Goal: Find specific page/section: Find specific page/section

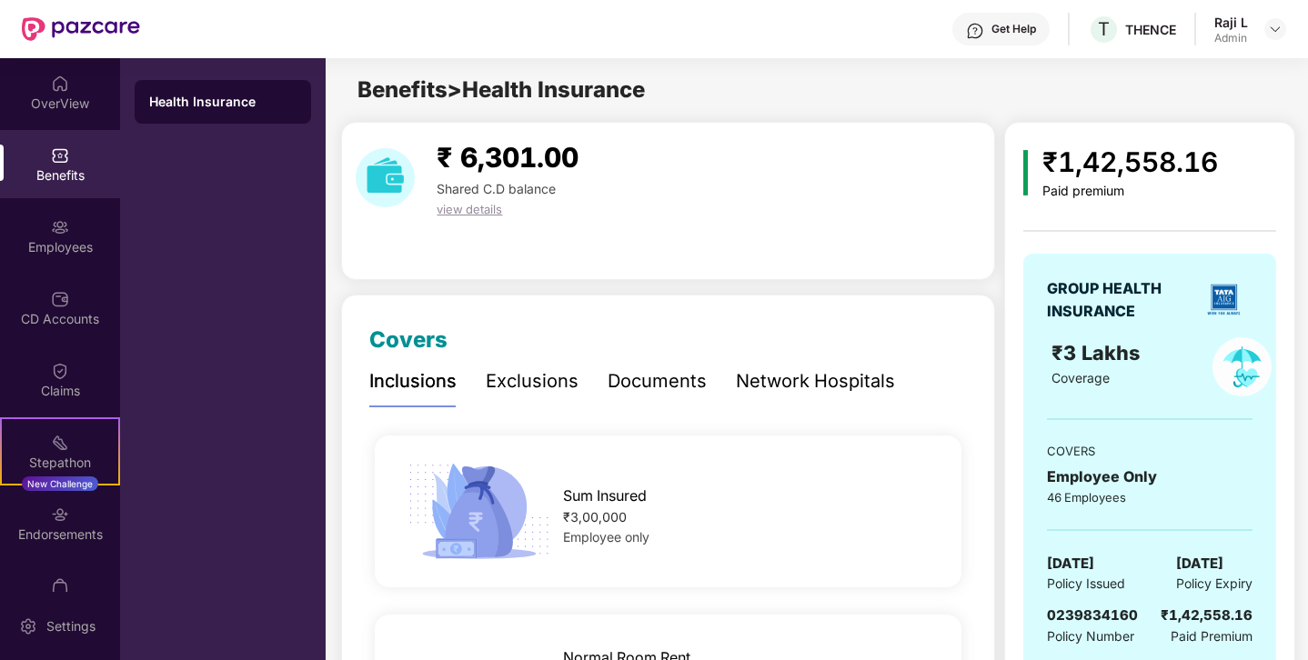
scroll to position [113, 0]
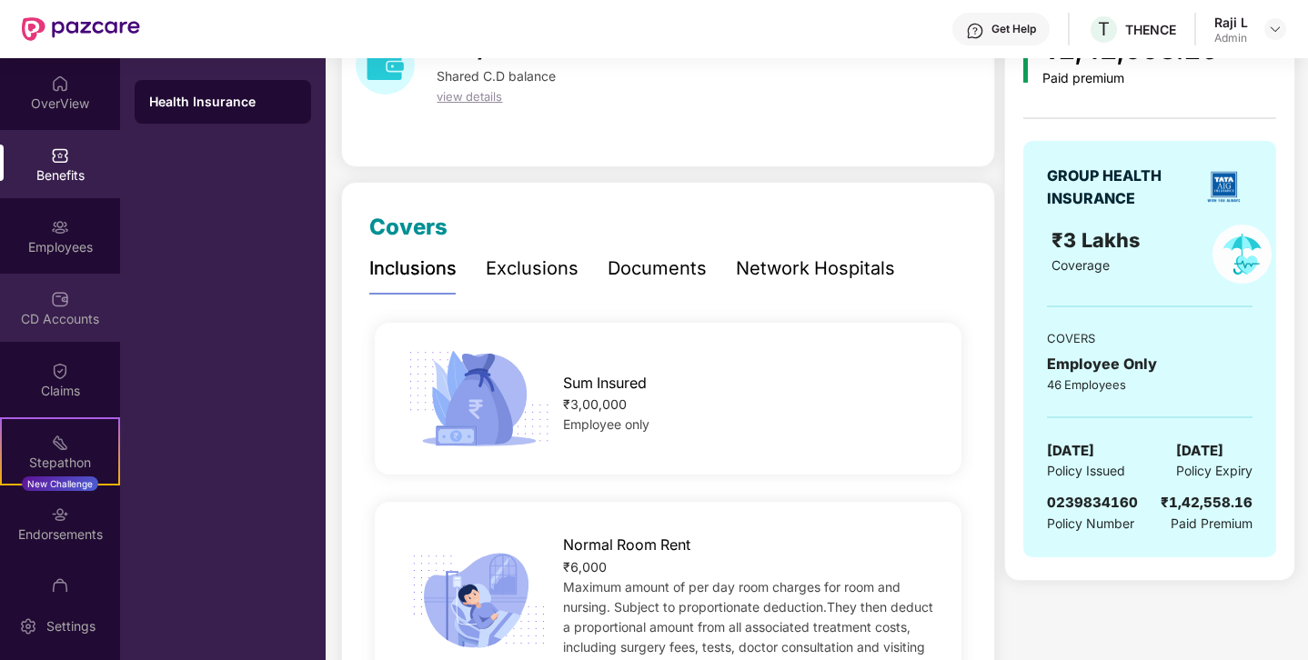
click at [51, 294] on img at bounding box center [60, 299] width 18 height 18
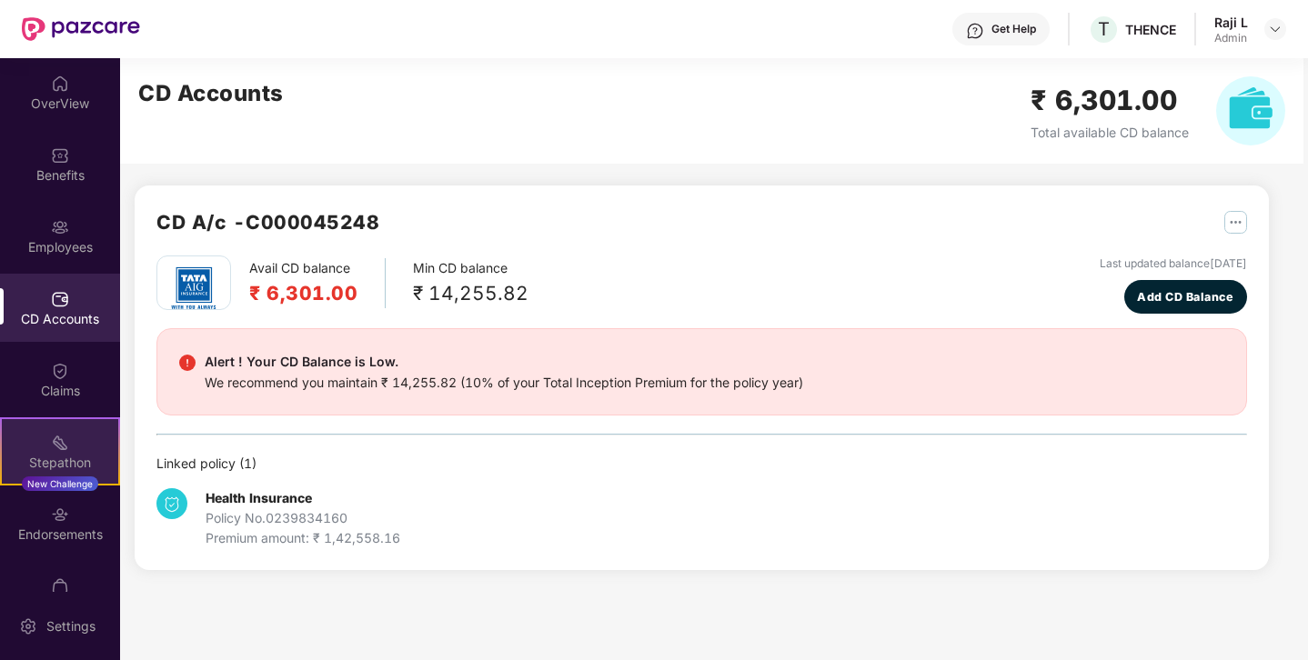
click at [70, 462] on div "Stepathon" at bounding box center [60, 463] width 116 height 18
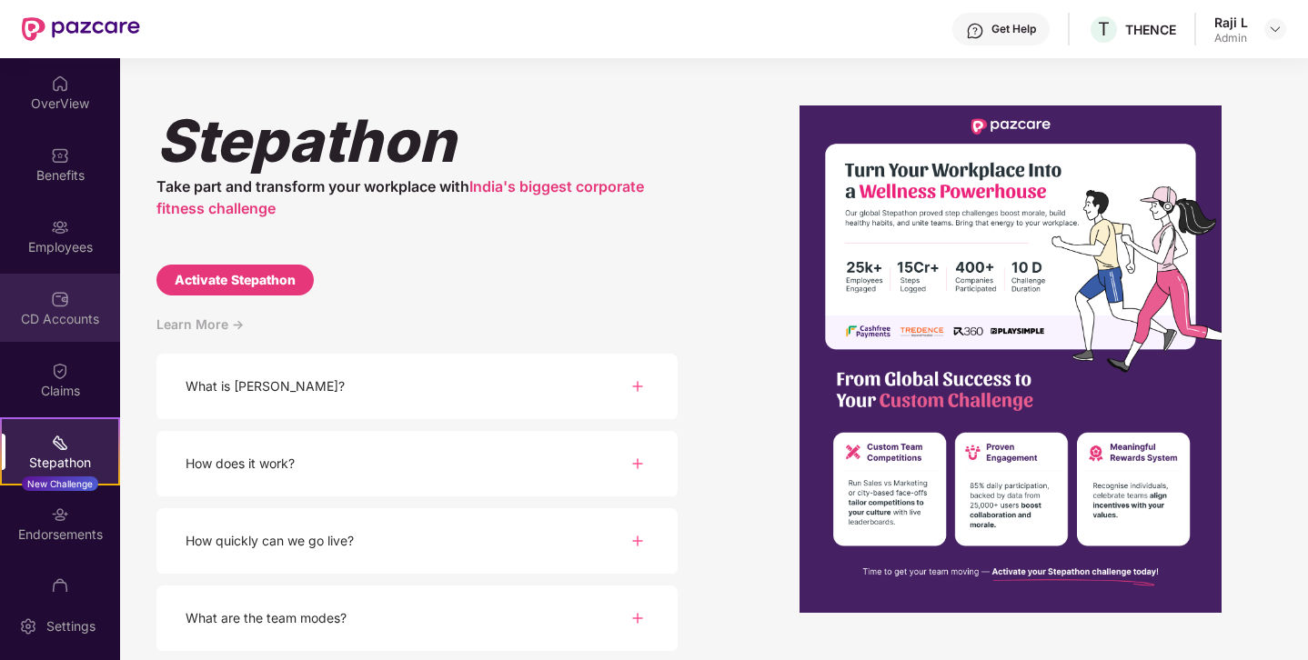
click at [74, 320] on div "CD Accounts" at bounding box center [60, 319] width 120 height 18
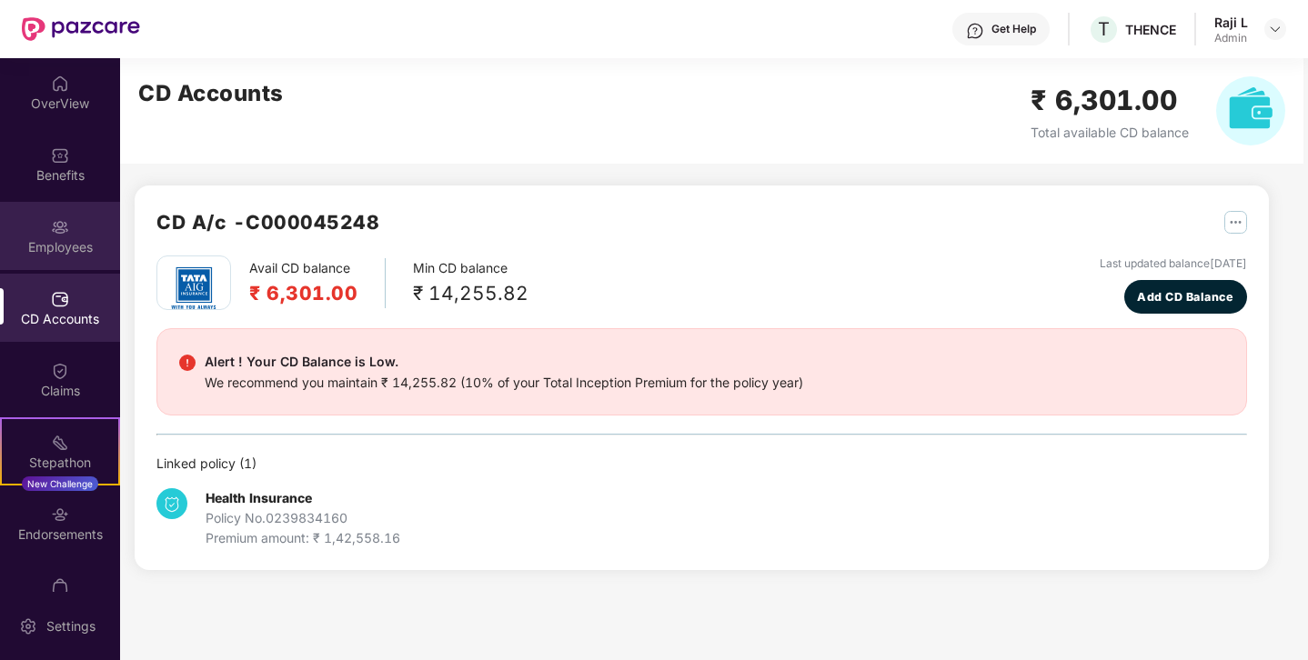
click at [57, 238] on div "Employees" at bounding box center [60, 247] width 120 height 18
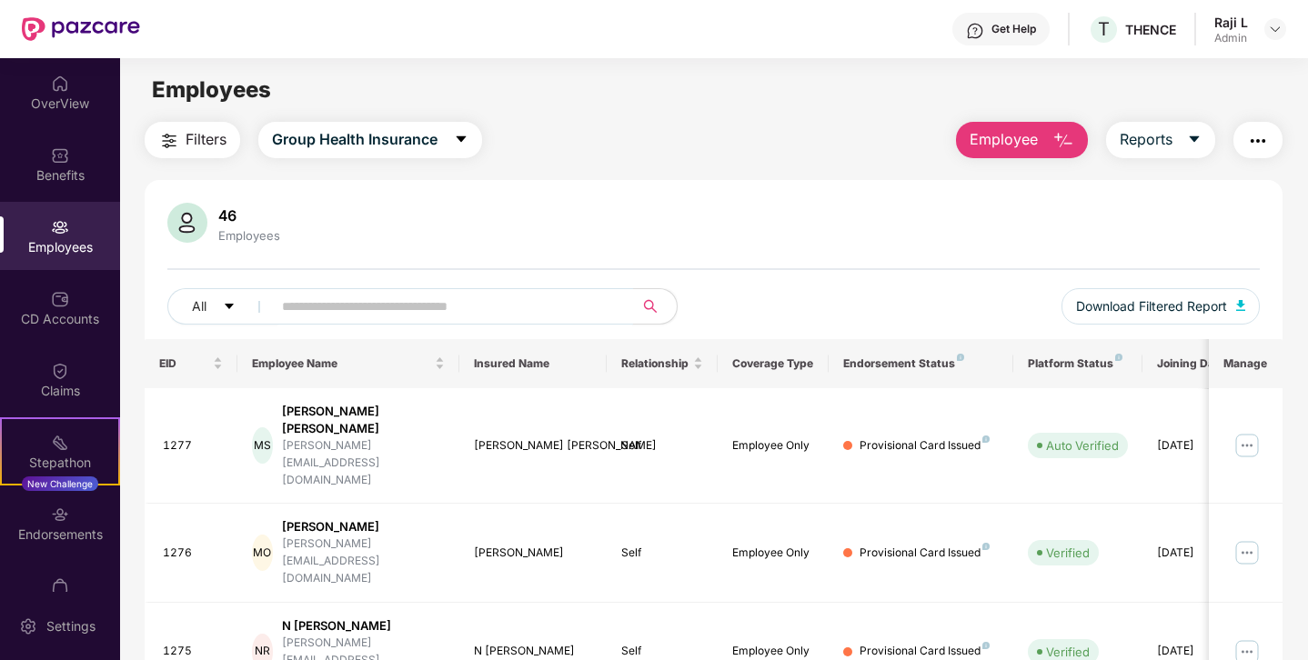
click at [331, 308] on input "text" at bounding box center [445, 306] width 326 height 27
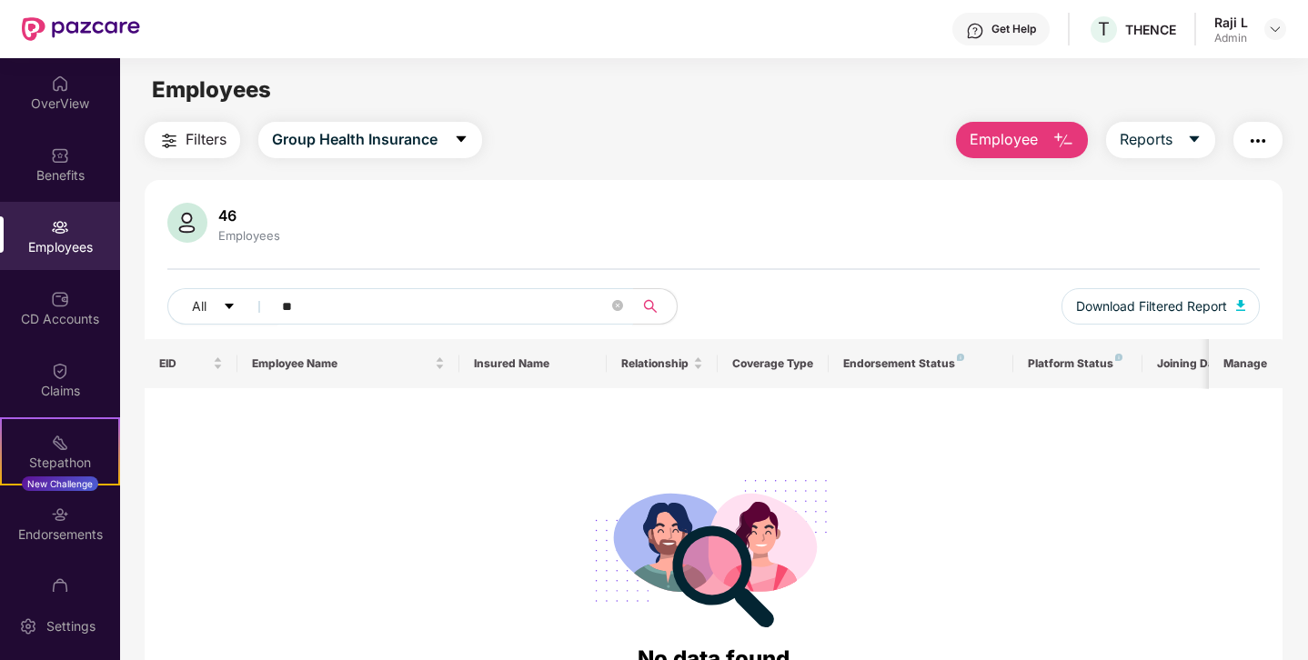
type input "*"
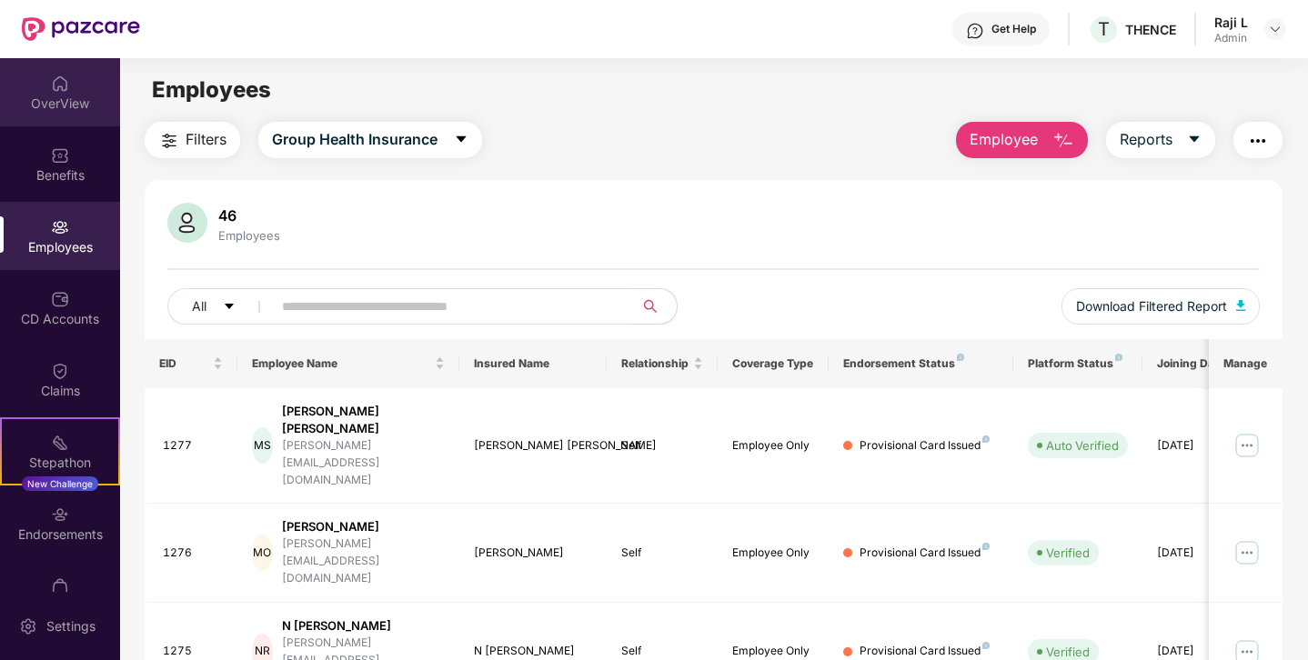
click at [55, 103] on div "OverView" at bounding box center [60, 104] width 120 height 18
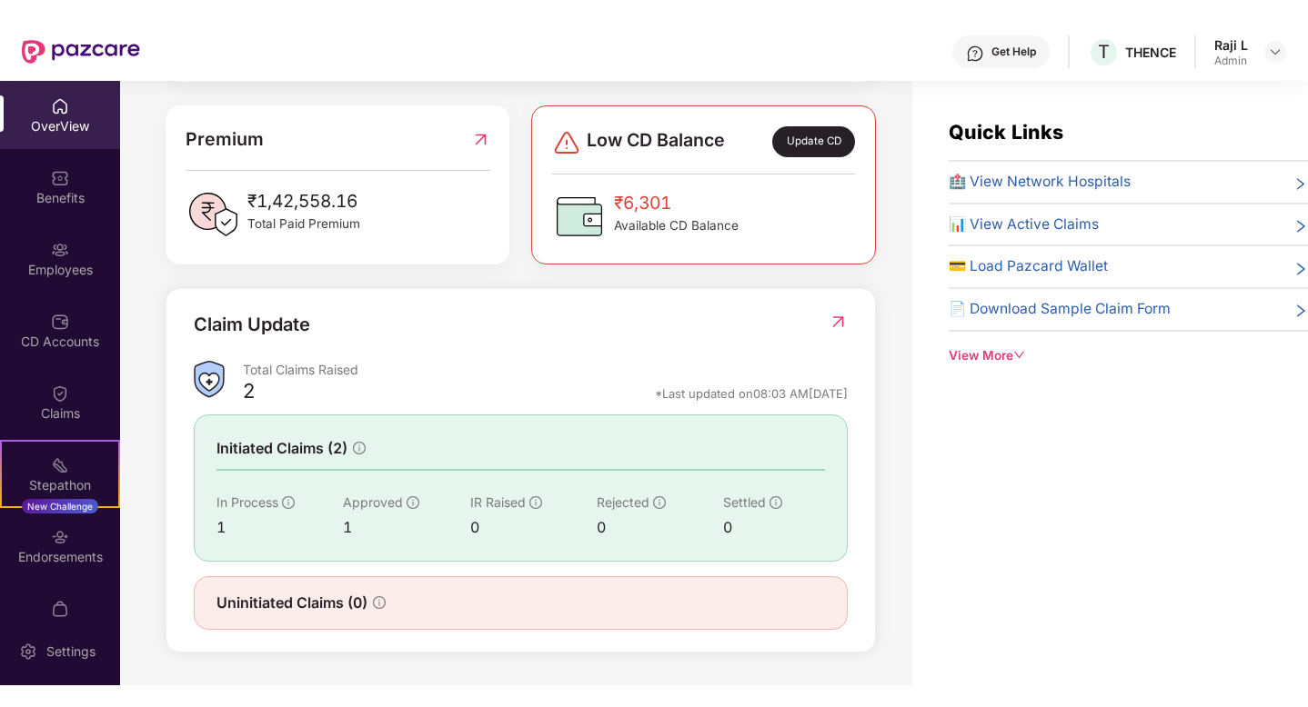
scroll to position [444, 0]
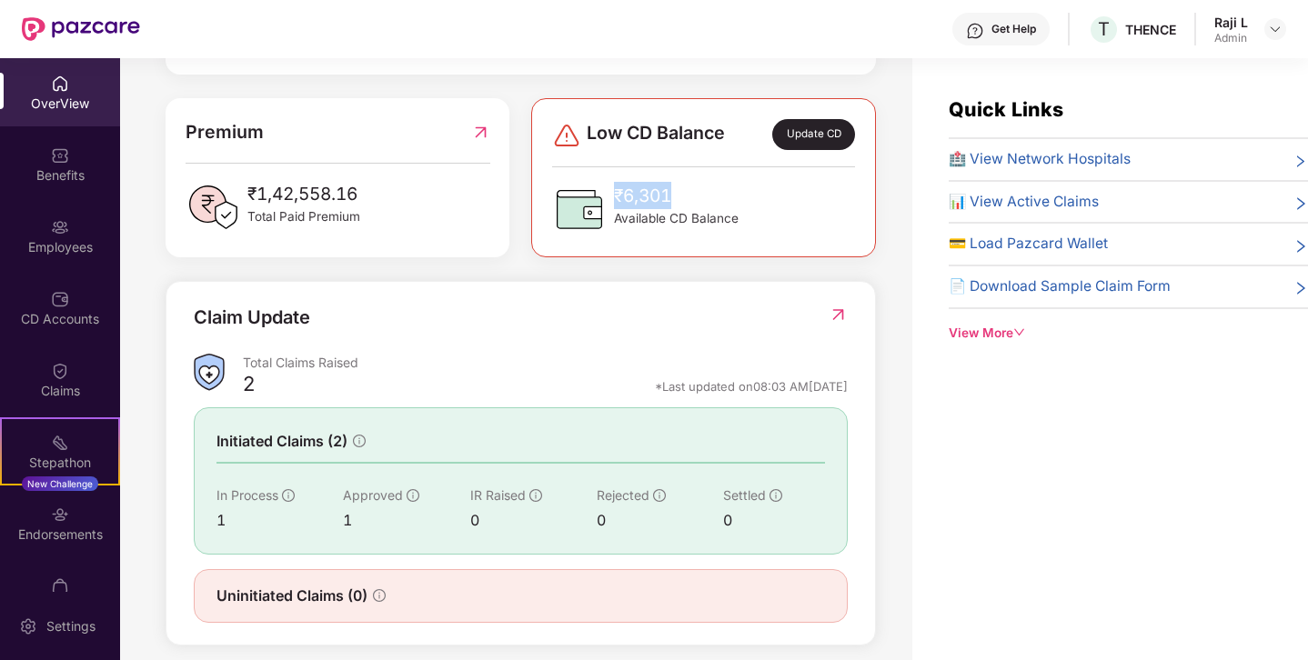
drag, startPoint x: 609, startPoint y: 195, endPoint x: 700, endPoint y: 195, distance: 90.9
click at [700, 195] on div "₹6,301 Available CD Balance" at bounding box center [645, 209] width 186 height 55
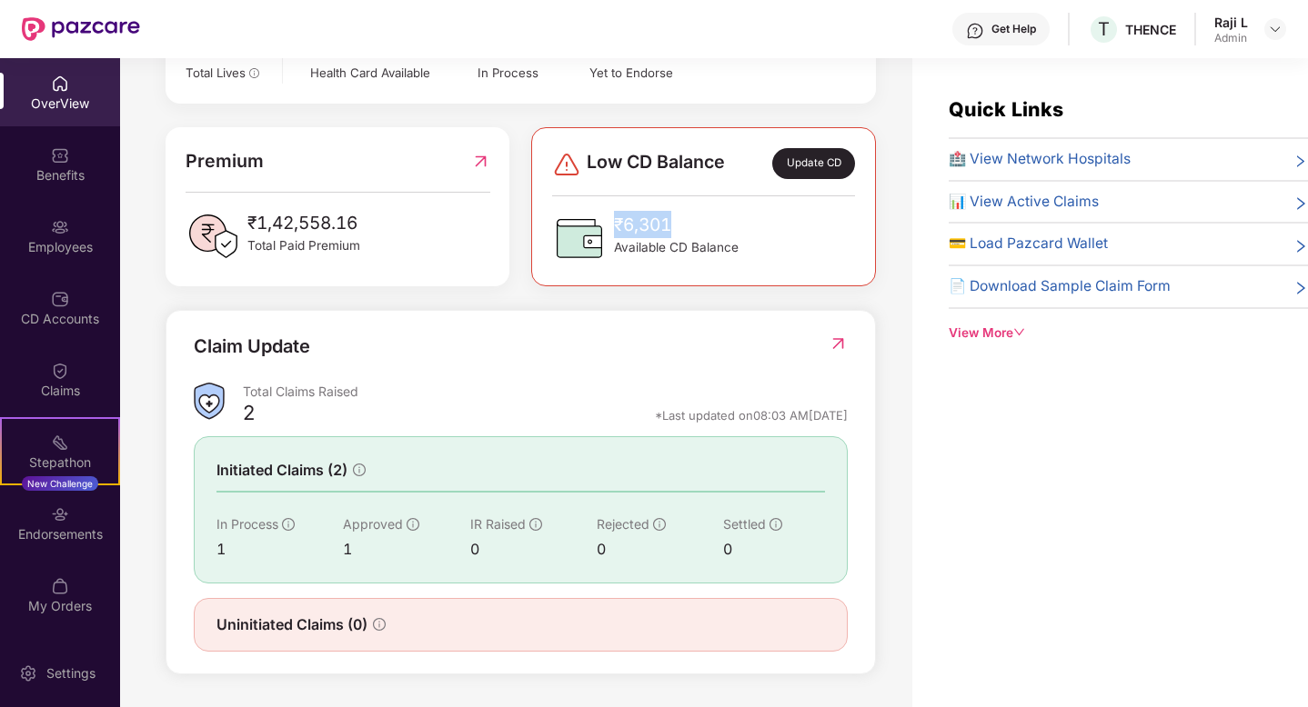
scroll to position [412, 0]
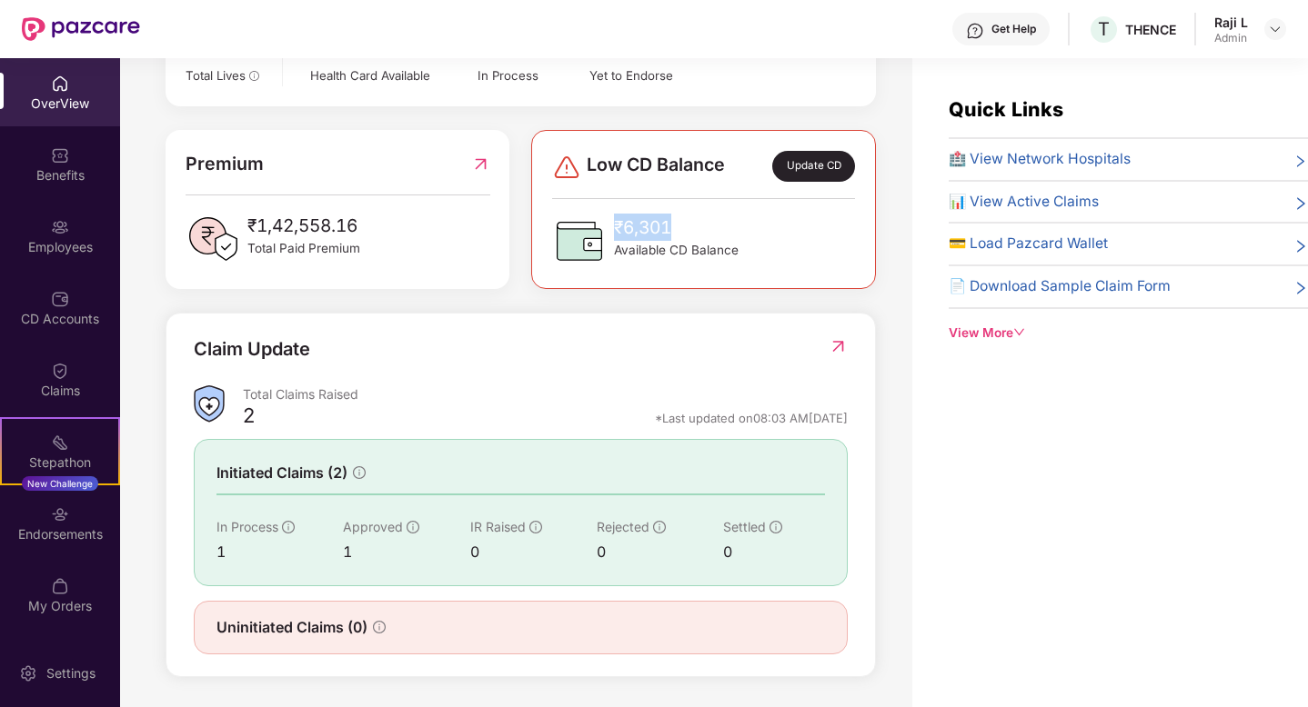
click at [308, 186] on div "Premium ₹1,42,558.16 Total Paid Premium" at bounding box center [337, 208] width 305 height 116
